Goal: Information Seeking & Learning: Find specific fact

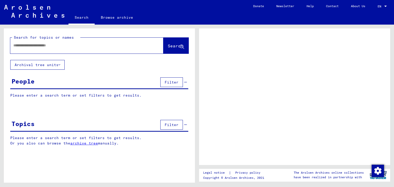
click at [67, 45] on input "text" at bounding box center [82, 45] width 138 height 5
type input "**********"
click at [168, 47] on span "Search" at bounding box center [175, 45] width 15 height 5
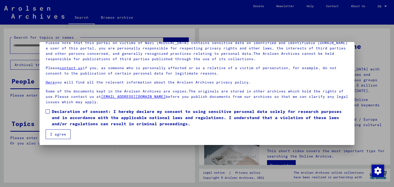
scroll to position [39, 0]
click at [49, 112] on span at bounding box center [48, 111] width 4 height 4
click at [59, 136] on button "I agree" at bounding box center [58, 134] width 25 height 10
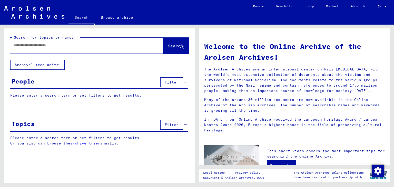
click at [176, 80] on span "Filter" at bounding box center [172, 82] width 14 height 5
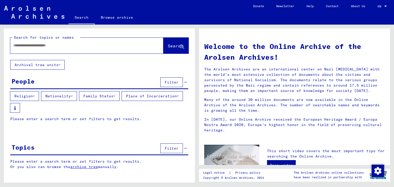
click at [102, 47] on input "text" at bounding box center [80, 45] width 135 height 5
type input "**********"
click at [170, 46] on span "Search" at bounding box center [175, 45] width 15 height 5
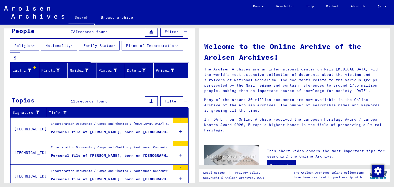
scroll to position [51, 0]
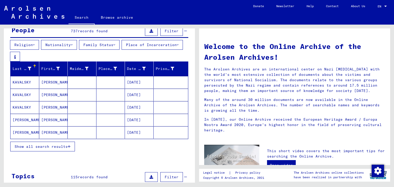
click at [39, 147] on span "Show all search results" at bounding box center [41, 146] width 53 height 5
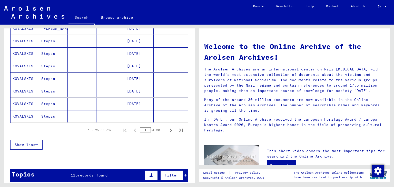
scroll to position [333, 0]
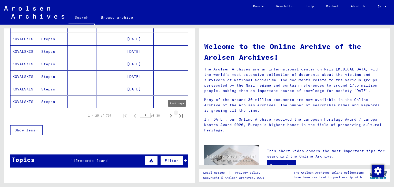
click at [179, 116] on icon "Last page" at bounding box center [181, 116] width 4 height 4
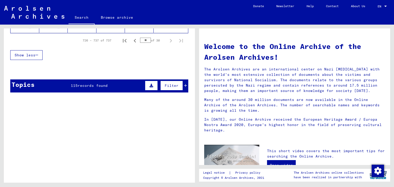
scroll to position [237, 0]
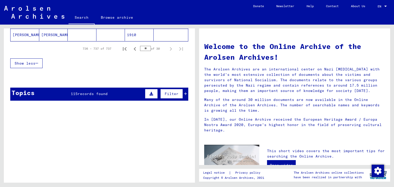
drag, startPoint x: 189, startPoint y: 111, endPoint x: 206, endPoint y: 48, distance: 65.3
click at [206, 25] on div "**********" at bounding box center [197, 25] width 394 height 0
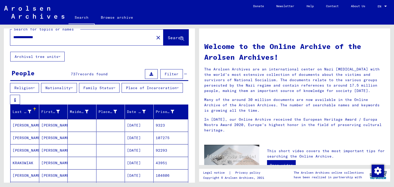
scroll to position [0, 0]
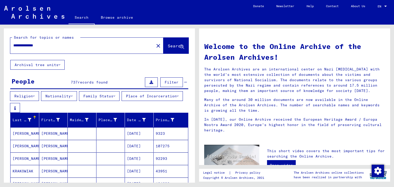
click at [95, 81] on span "records found" at bounding box center [93, 82] width 30 height 5
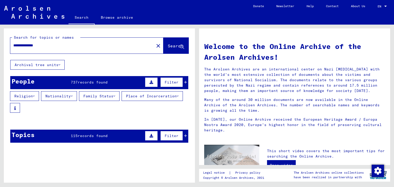
click at [95, 81] on span "records found" at bounding box center [93, 82] width 30 height 5
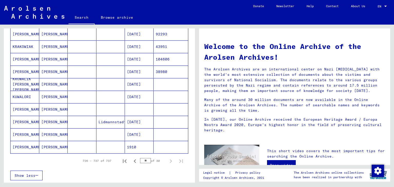
scroll to position [128, 0]
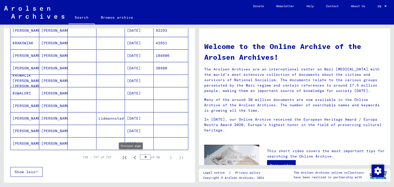
click at [131, 158] on icon "Previous page" at bounding box center [134, 157] width 7 height 7
type input "**"
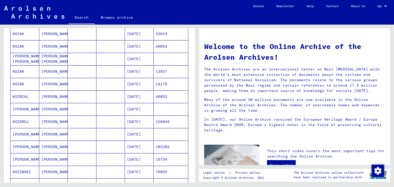
scroll to position [51, 0]
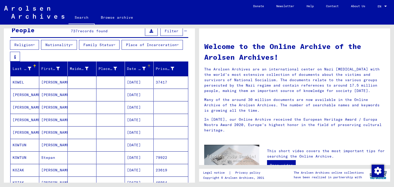
click at [135, 70] on div "Date of Birth" at bounding box center [136, 68] width 19 height 5
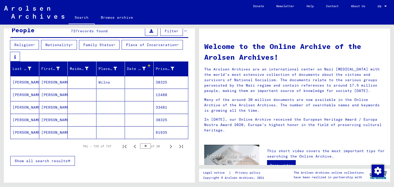
click at [148, 66] on div at bounding box center [149, 66] width 2 height 2
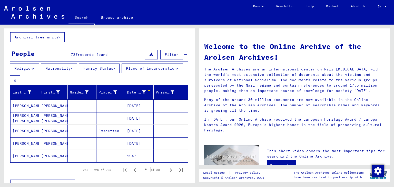
scroll to position [26, 0]
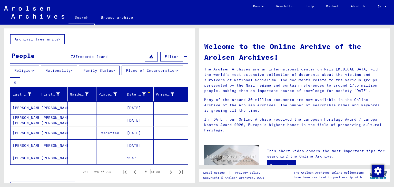
click at [142, 94] on icon at bounding box center [144, 95] width 4 height 4
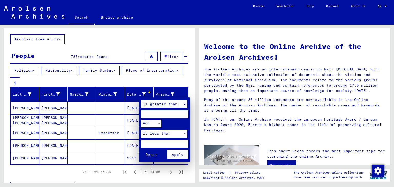
click at [184, 103] on div at bounding box center [184, 105] width 5 height 8
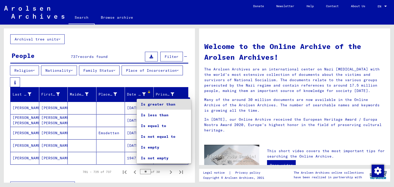
click at [187, 78] on div at bounding box center [197, 93] width 394 height 187
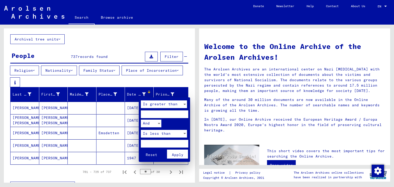
click at [177, 114] on input "number" at bounding box center [164, 115] width 47 height 8
type input "****"
click at [179, 145] on input "number" at bounding box center [164, 144] width 47 height 8
type input "****"
click at [179, 154] on span "Apply" at bounding box center [178, 155] width 12 height 5
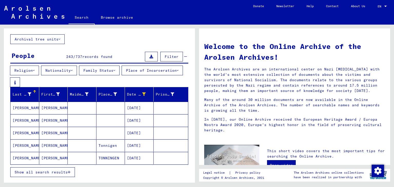
click at [64, 173] on span "Show all search results" at bounding box center [41, 172] width 53 height 5
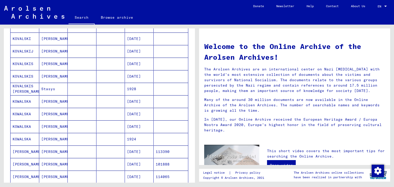
scroll to position [205, 0]
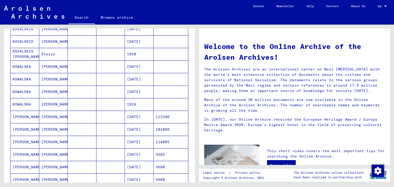
click at [29, 93] on mat-cell "KOWALSKA" at bounding box center [25, 92] width 29 height 12
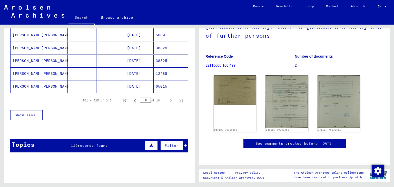
scroll to position [361, 0]
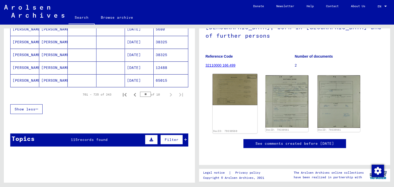
click at [234, 74] on img at bounding box center [235, 89] width 45 height 31
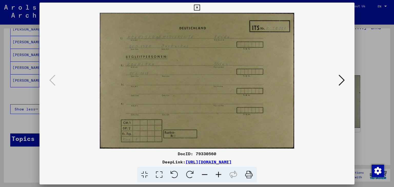
click at [344, 80] on icon at bounding box center [341, 80] width 6 height 12
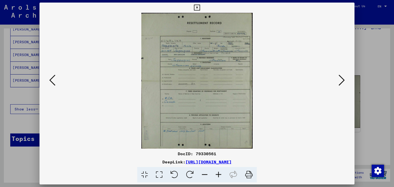
click at [210, 90] on img at bounding box center [197, 81] width 280 height 136
click at [218, 173] on icon at bounding box center [219, 175] width 14 height 16
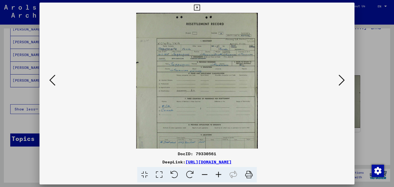
click at [218, 173] on icon at bounding box center [219, 175] width 14 height 16
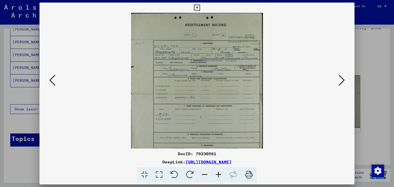
click at [218, 174] on icon at bounding box center [219, 175] width 14 height 16
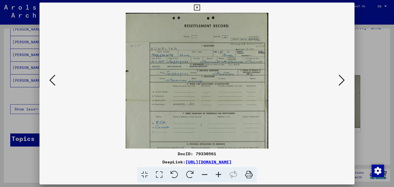
click at [218, 174] on icon at bounding box center [219, 175] width 14 height 16
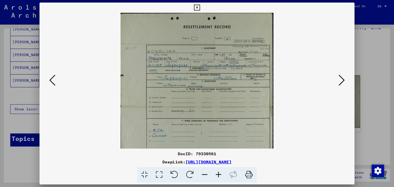
click at [218, 174] on icon at bounding box center [219, 175] width 14 height 16
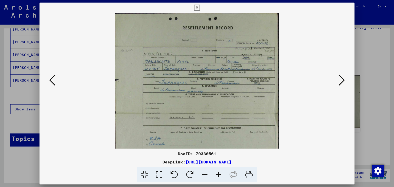
click at [218, 174] on icon at bounding box center [219, 175] width 14 height 16
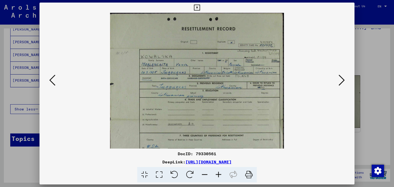
click at [218, 174] on icon at bounding box center [219, 175] width 14 height 16
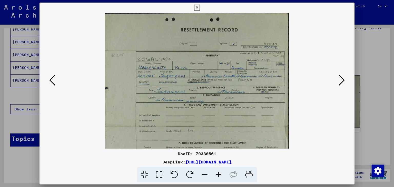
click at [218, 174] on icon at bounding box center [219, 175] width 14 height 16
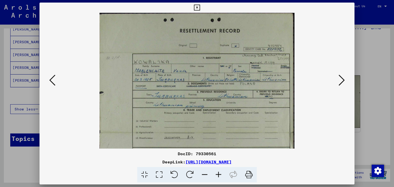
click at [340, 83] on icon at bounding box center [341, 80] width 6 height 12
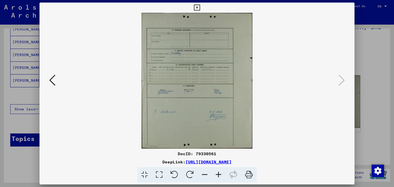
click at [197, 9] on icon at bounding box center [197, 8] width 6 height 6
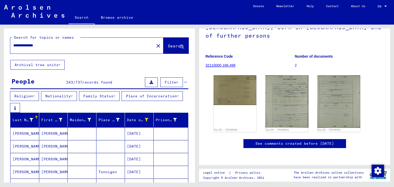
scroll to position [0, 0]
